Goal: Find specific fact: Find contact information

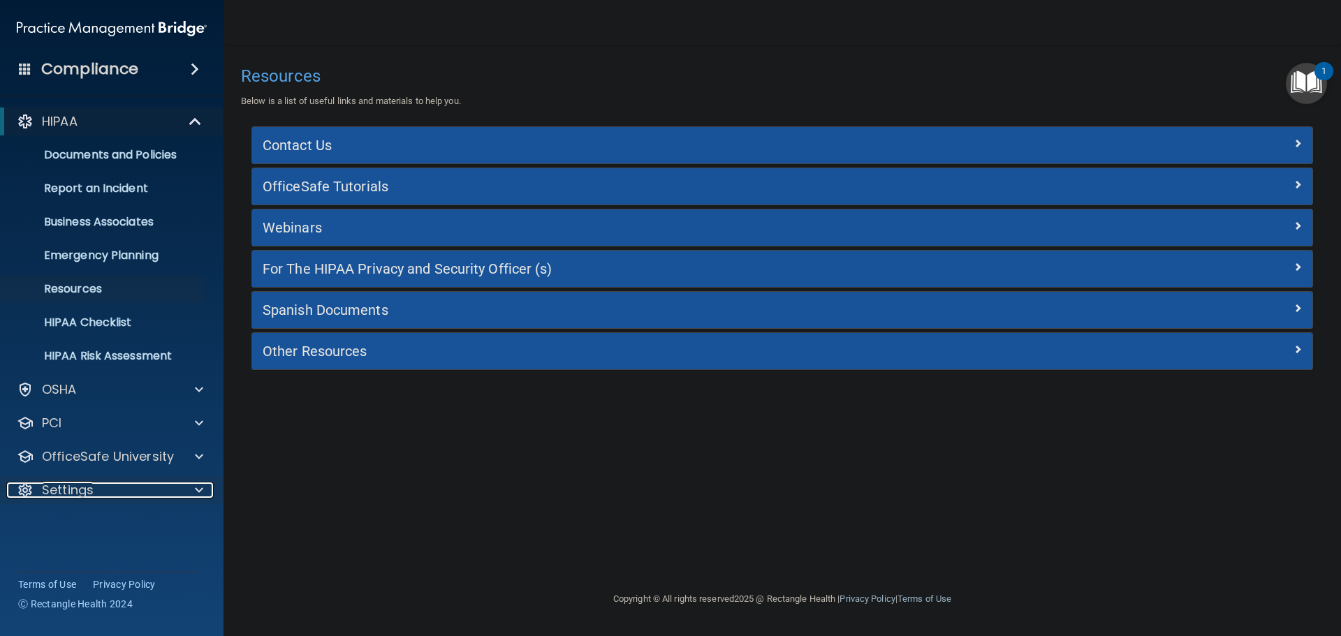
click at [198, 491] on span at bounding box center [199, 490] width 8 height 17
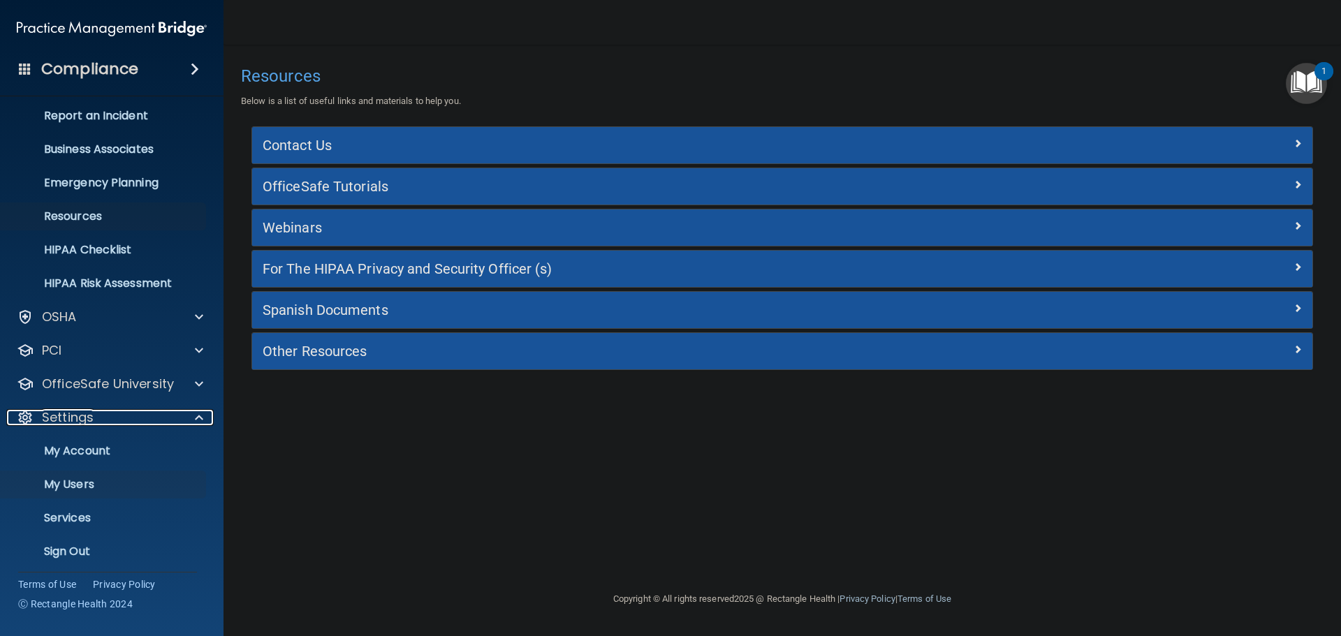
scroll to position [78, 0]
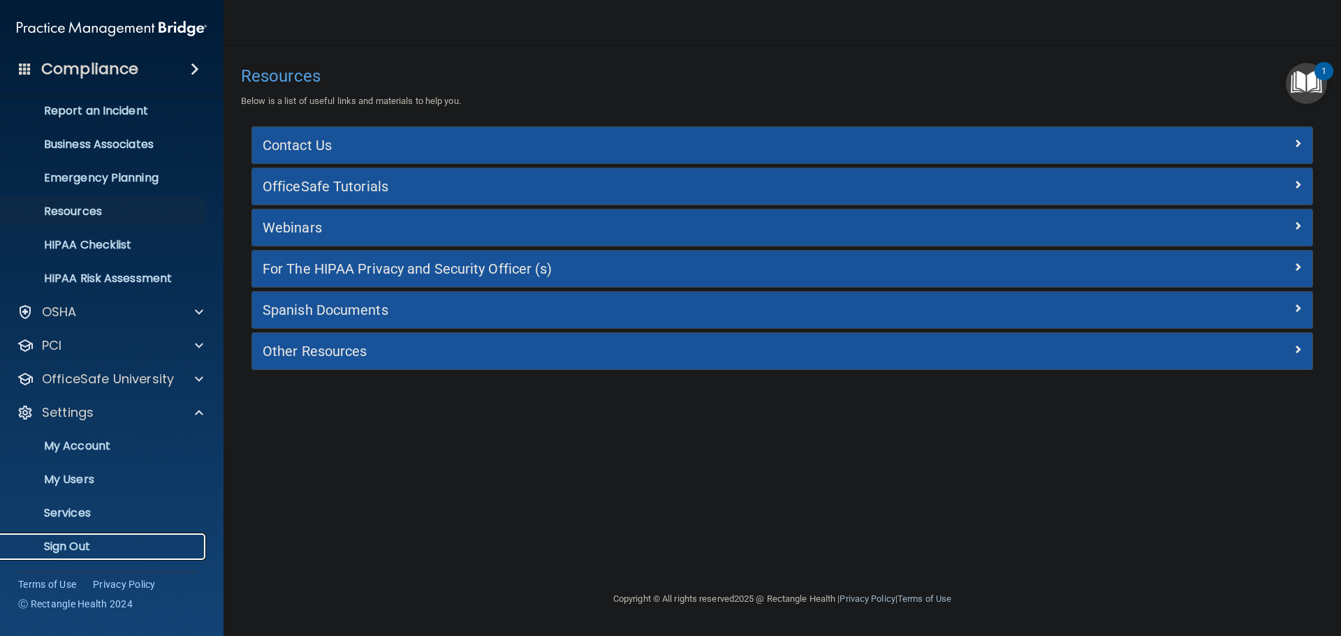
click at [84, 543] on p "Sign Out" at bounding box center [104, 547] width 191 height 14
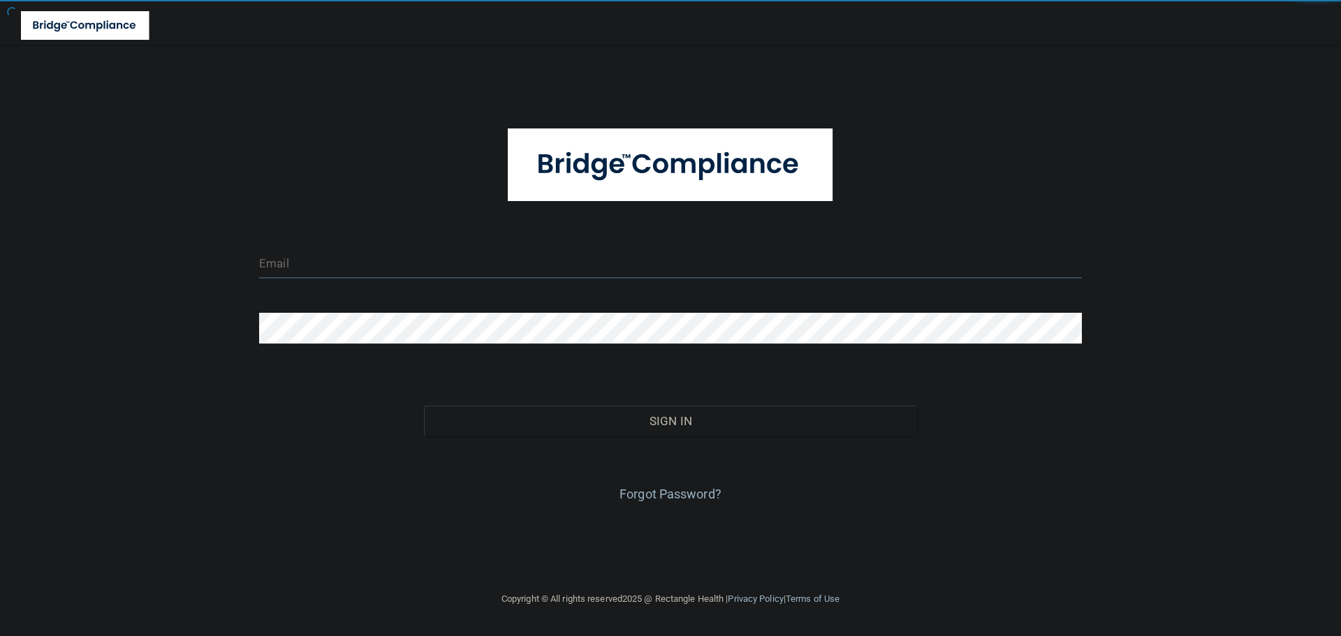
type input "[EMAIL_ADDRESS][DOMAIN_NAME]"
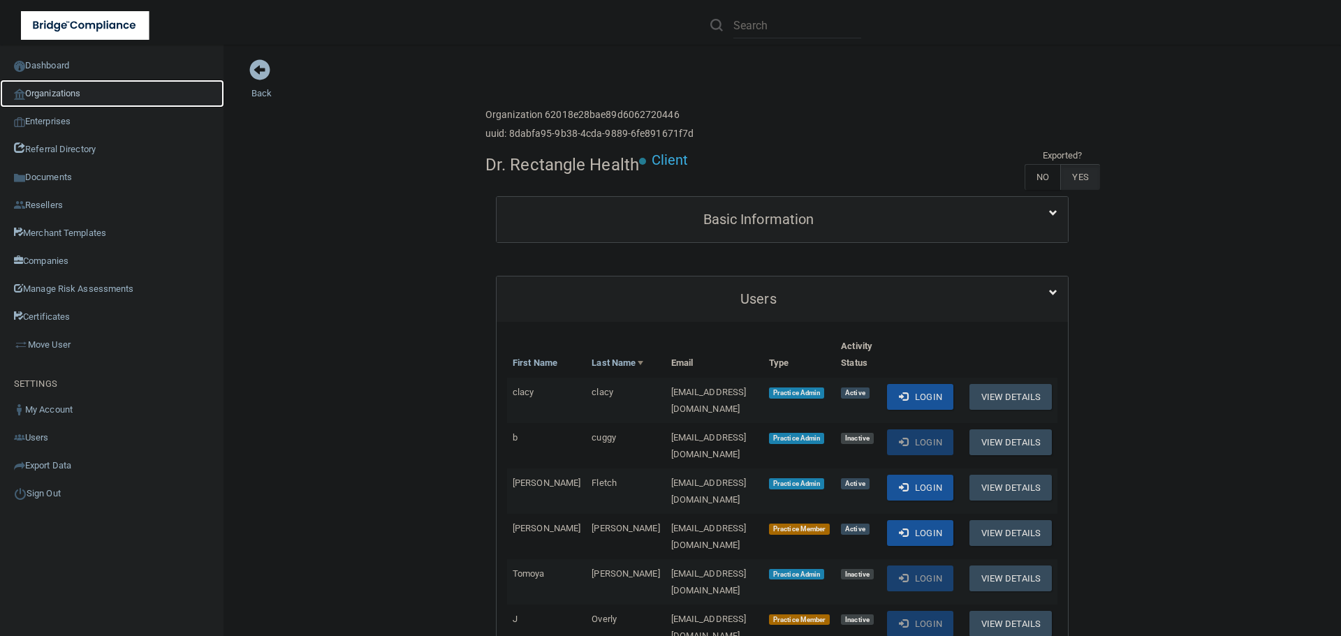
click at [83, 94] on link "Organizations" at bounding box center [112, 94] width 224 height 28
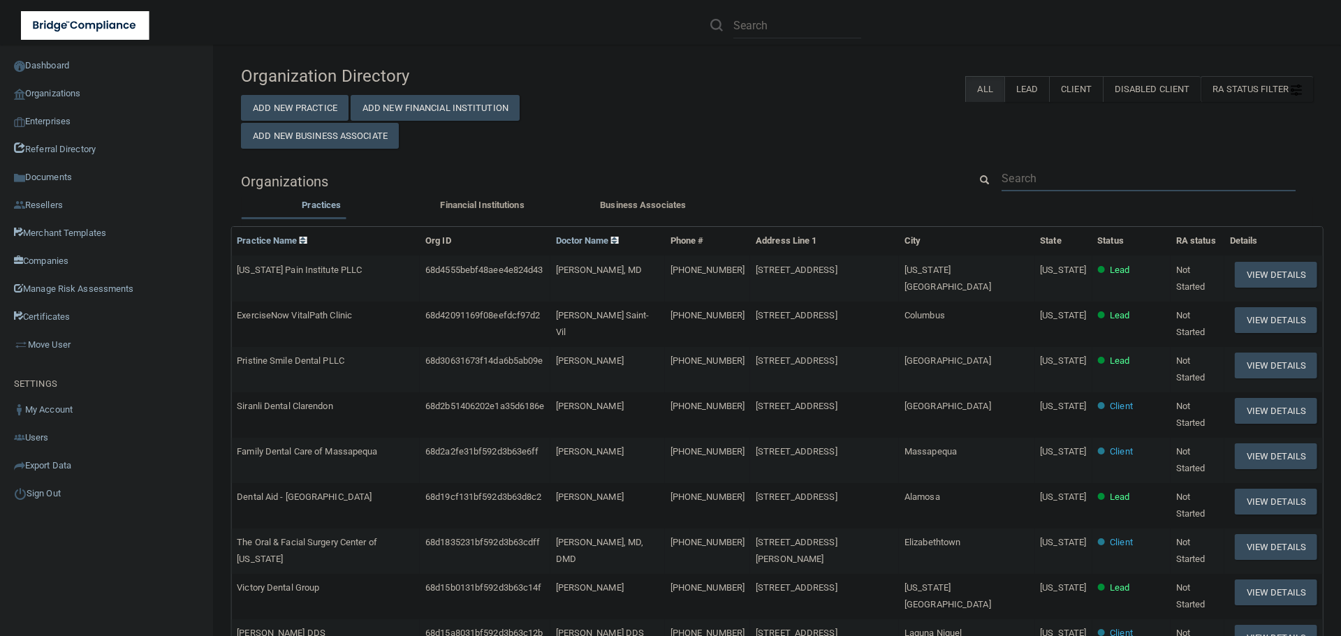
click at [1033, 175] on input "text" at bounding box center [1149, 179] width 294 height 26
paste input "Kingsly Dentistry"
type input "Kingsly Dentistry"
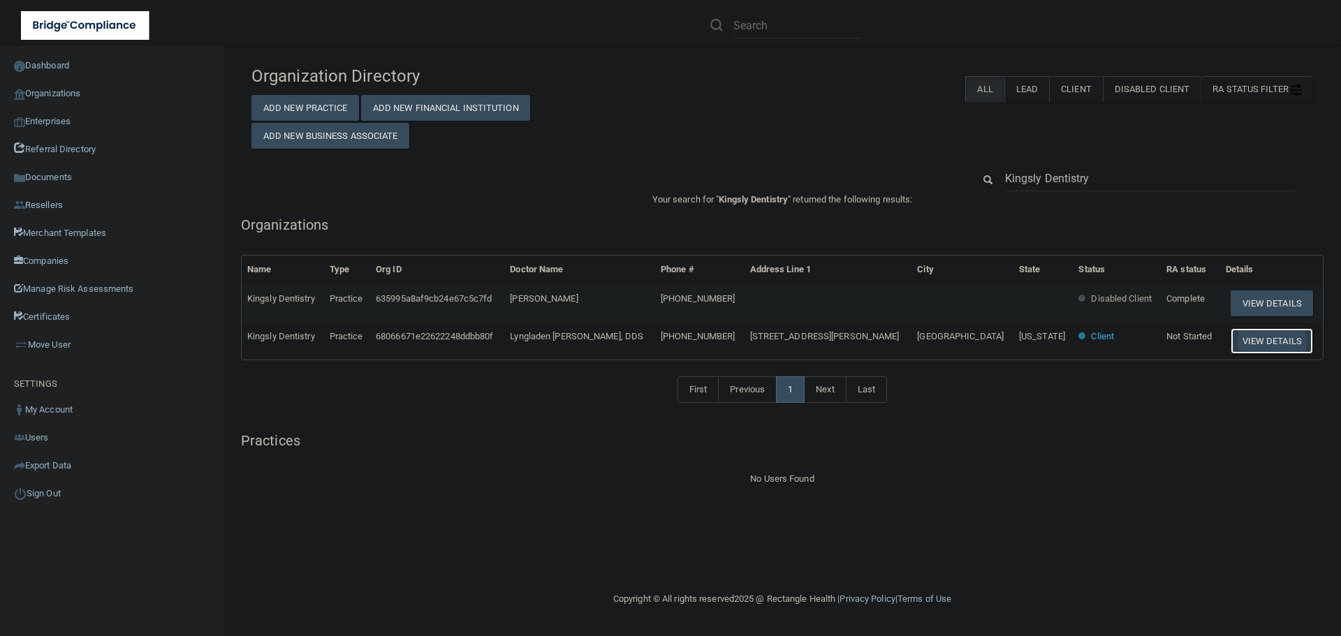
click at [1266, 339] on button "View Details" at bounding box center [1272, 341] width 82 height 26
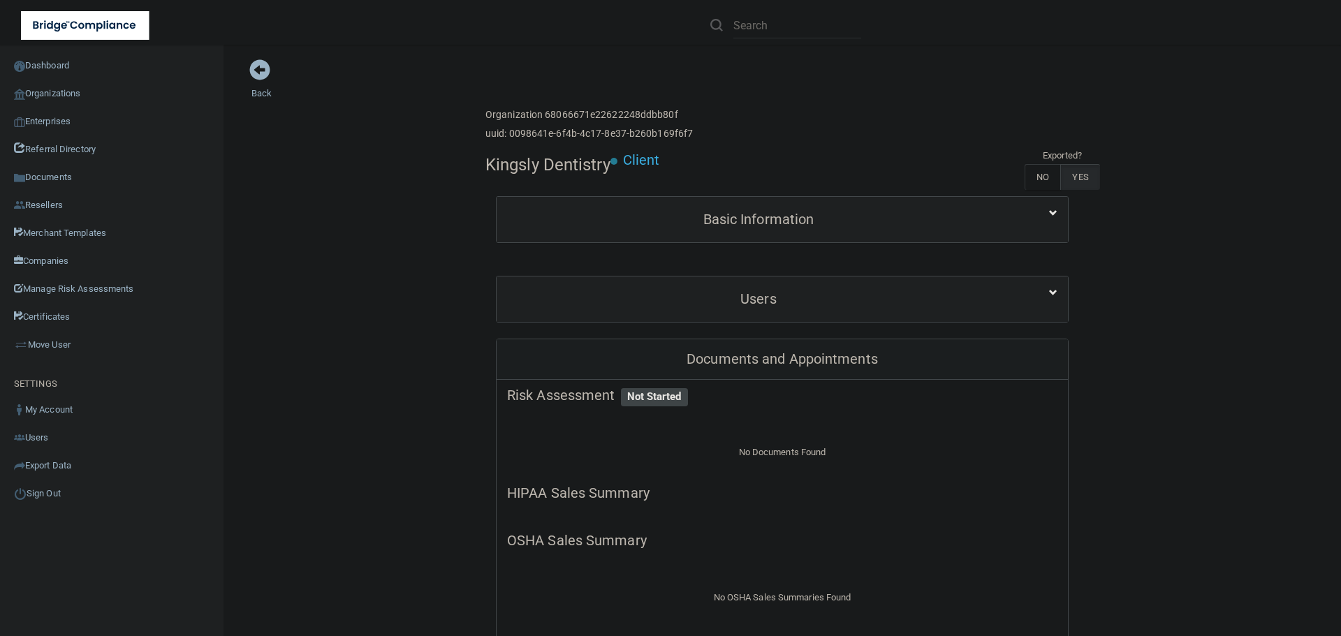
click at [53, 90] on link "Organizations" at bounding box center [112, 94] width 224 height 28
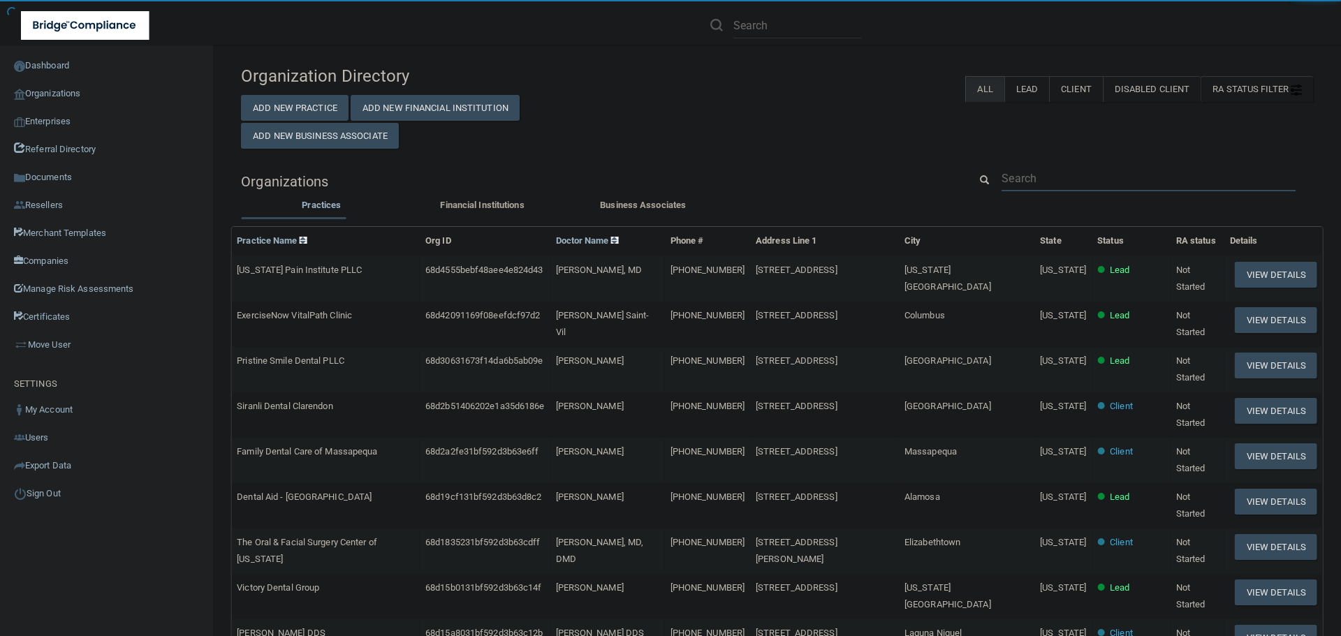
click at [1018, 180] on input "text" at bounding box center [1149, 179] width 294 height 26
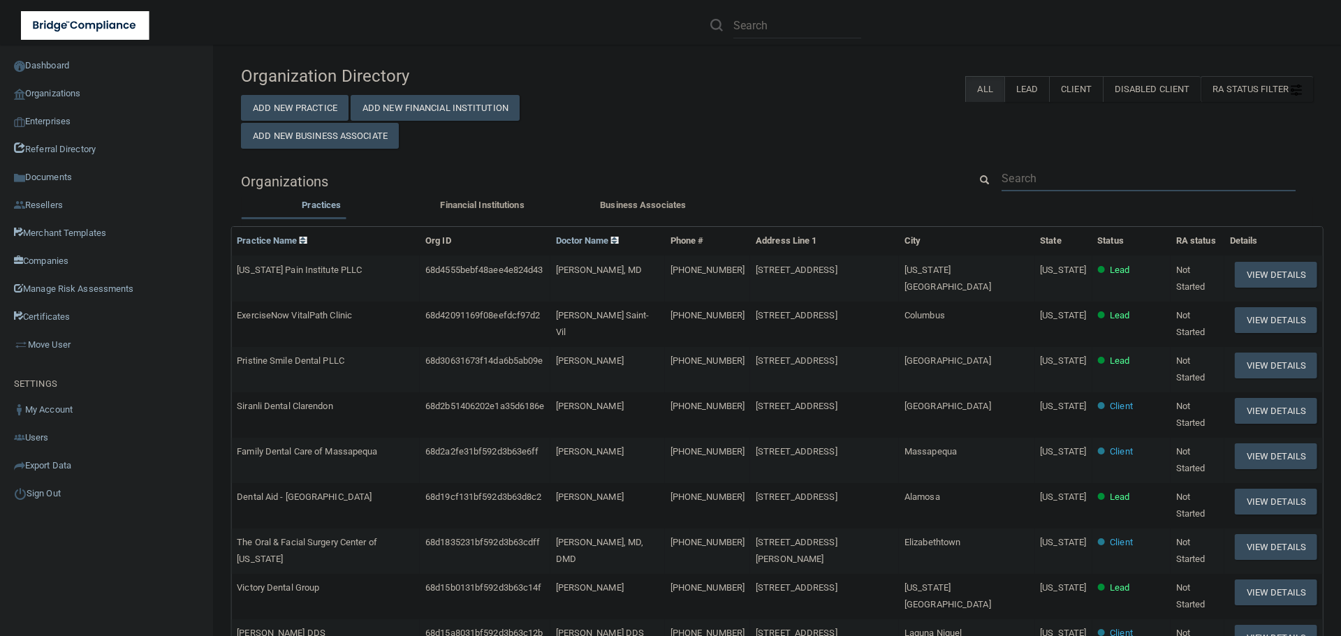
paste input "909) 799-7777"
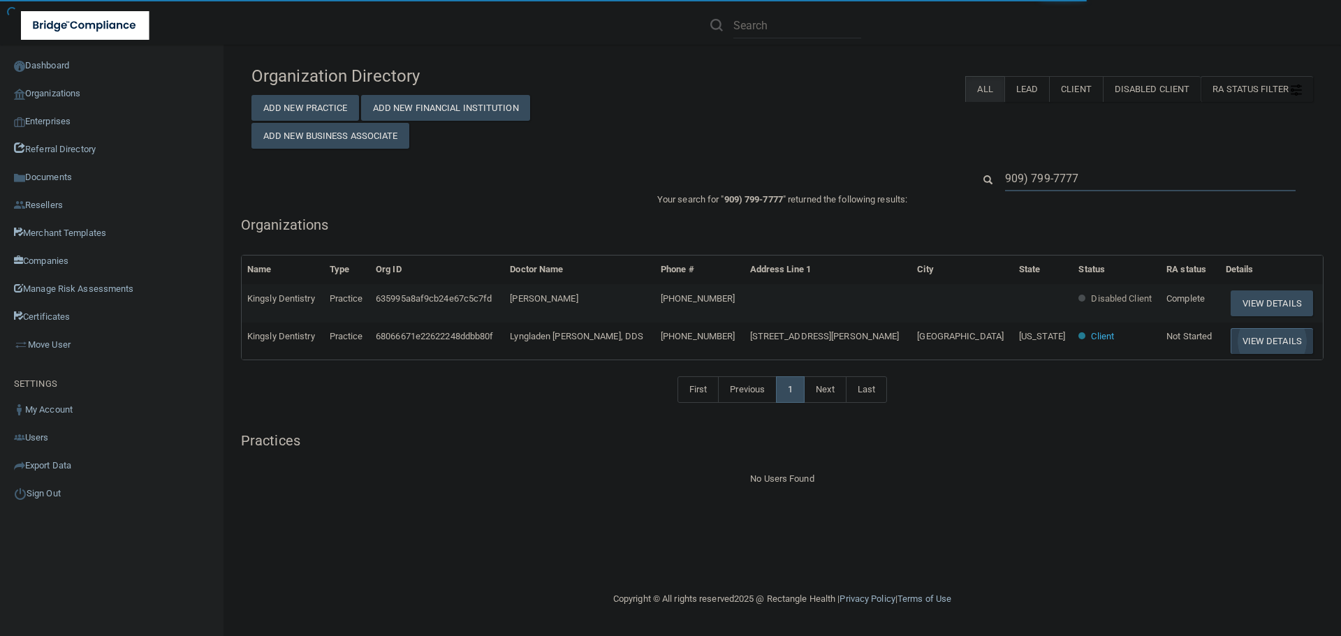
type input "909) 799-7777"
click at [1243, 344] on button "View Details" at bounding box center [1272, 341] width 82 height 26
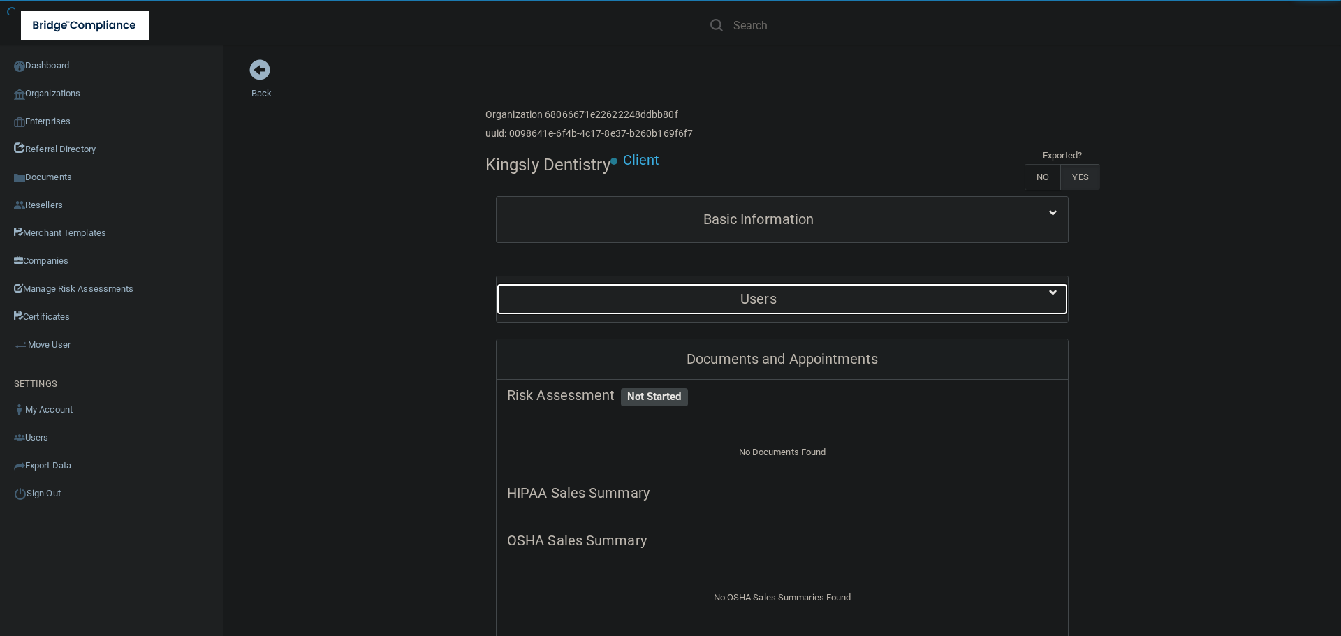
click at [782, 297] on h5 "Users" at bounding box center [758, 298] width 503 height 15
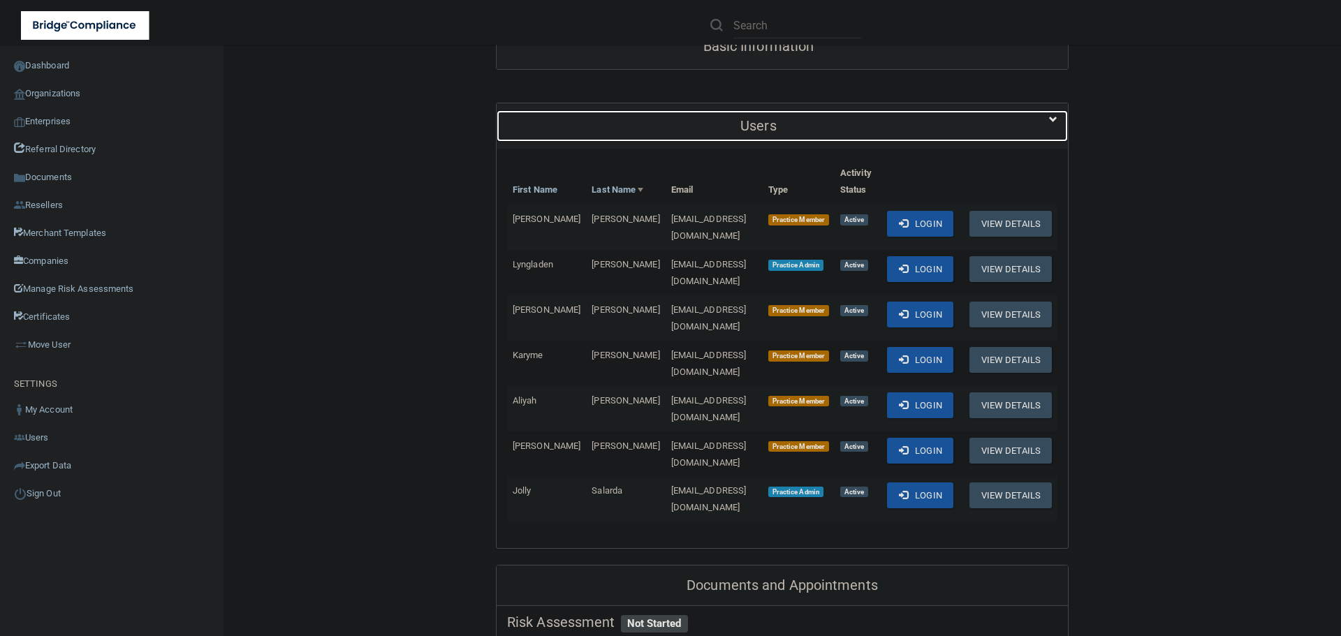
scroll to position [210, 0]
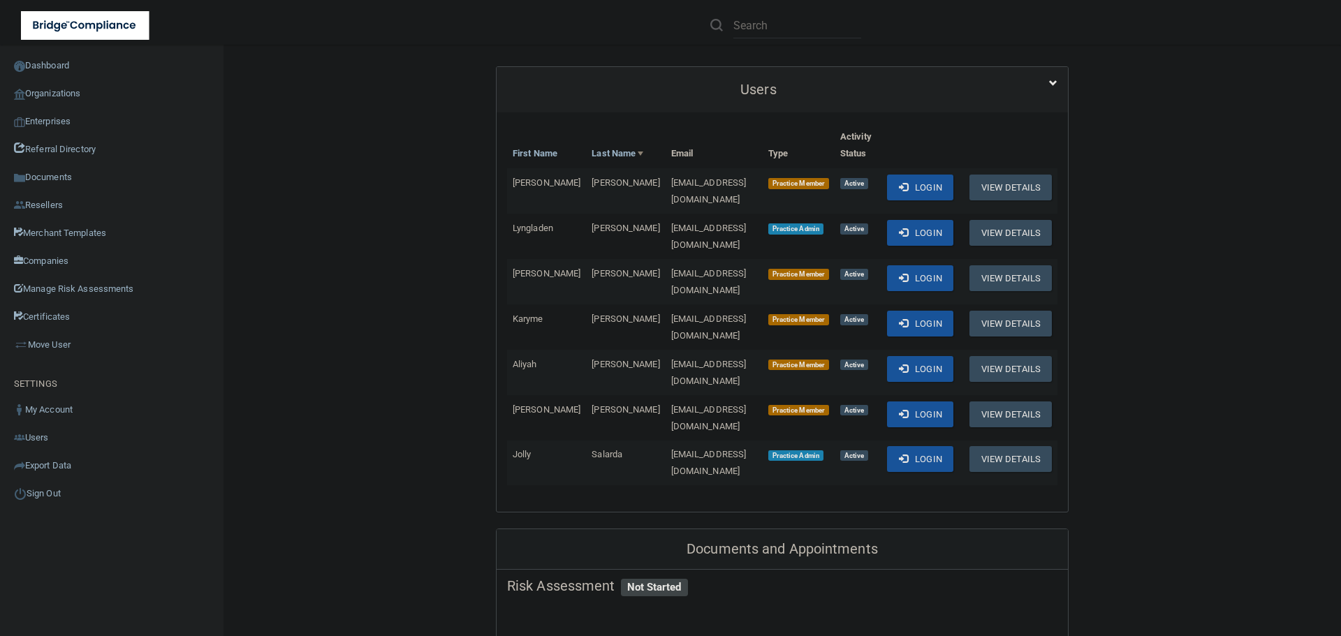
click at [675, 449] on span "[EMAIL_ADDRESS][DOMAIN_NAME]" at bounding box center [708, 462] width 75 height 27
click at [673, 441] on td "[EMAIL_ADDRESS][DOMAIN_NAME]" at bounding box center [714, 463] width 97 height 45
click at [671, 449] on span "[EMAIL_ADDRESS][DOMAIN_NAME]" at bounding box center [708, 462] width 75 height 27
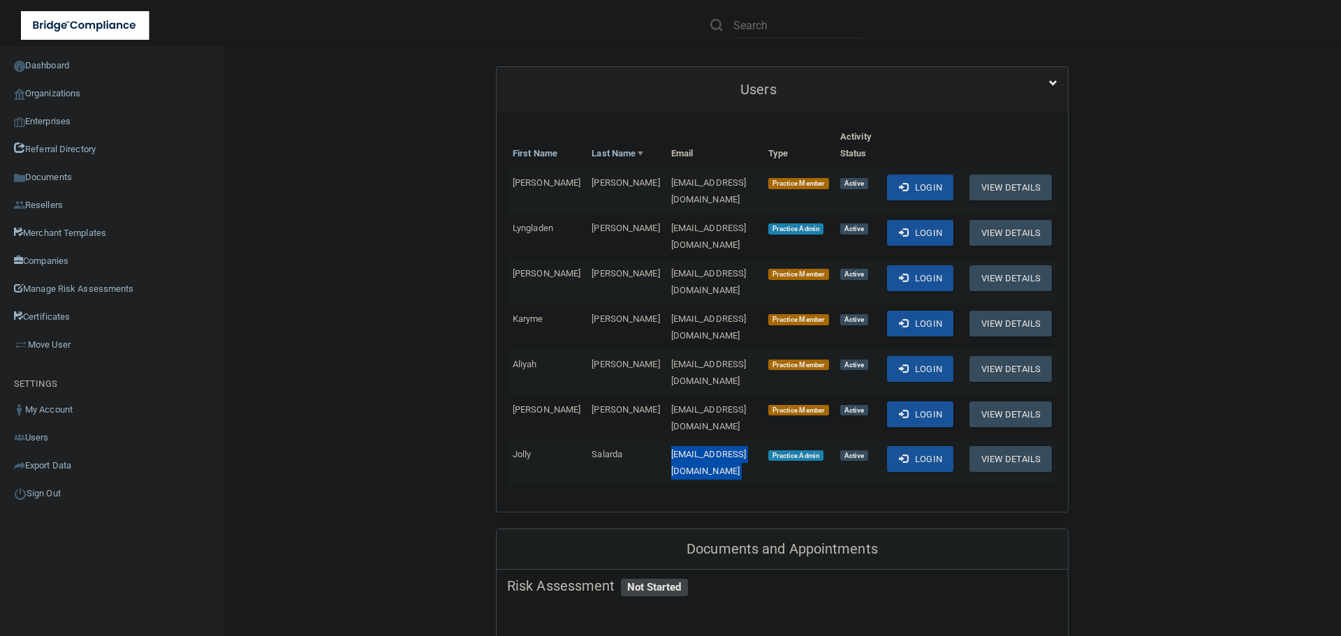
copy td "[EMAIL_ADDRESS][DOMAIN_NAME]"
